Goal: Task Accomplishment & Management: Use online tool/utility

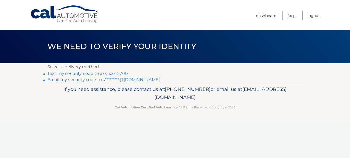
click at [107, 73] on link "Text my security code to xxx-xxx-2700" at bounding box center [87, 73] width 80 height 5
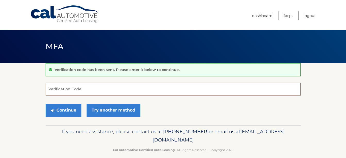
click at [112, 88] on input "Verification Code" at bounding box center [173, 88] width 255 height 13
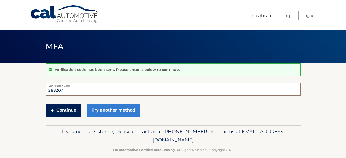
type input "288207"
click at [62, 109] on button "Continue" at bounding box center [64, 109] width 36 height 13
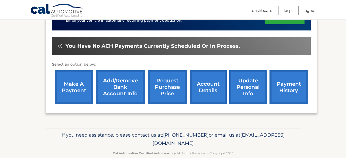
scroll to position [154, 0]
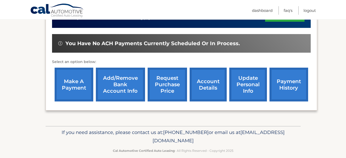
click at [64, 75] on link "make a payment" at bounding box center [74, 84] width 39 height 34
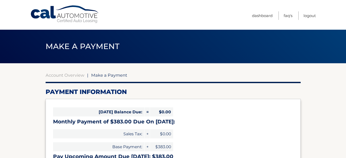
select select "NmFhMTdlYWQtZGZkZi00ODY2LThjNjgtNjE1MzRmNTNkZmNj"
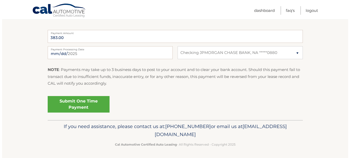
scroll to position [210, 0]
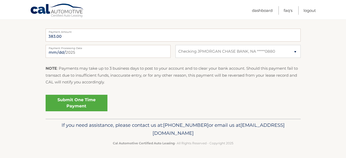
click at [83, 103] on link "Submit One Time Payment" at bounding box center [77, 102] width 62 height 16
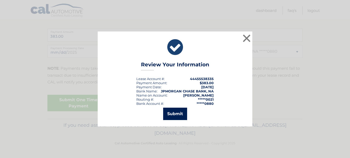
click at [180, 113] on button "Submit" at bounding box center [175, 113] width 24 height 12
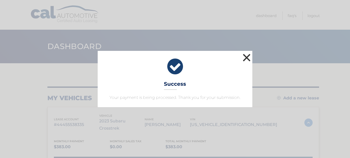
click at [245, 58] on button "×" at bounding box center [246, 57] width 10 height 10
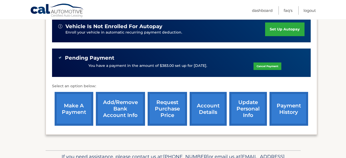
scroll to position [87, 0]
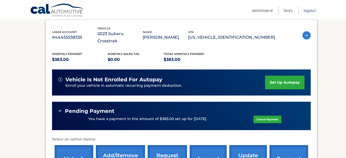
click at [314, 10] on link "Logout" at bounding box center [309, 10] width 12 height 8
